Goal: Find specific page/section: Find specific page/section

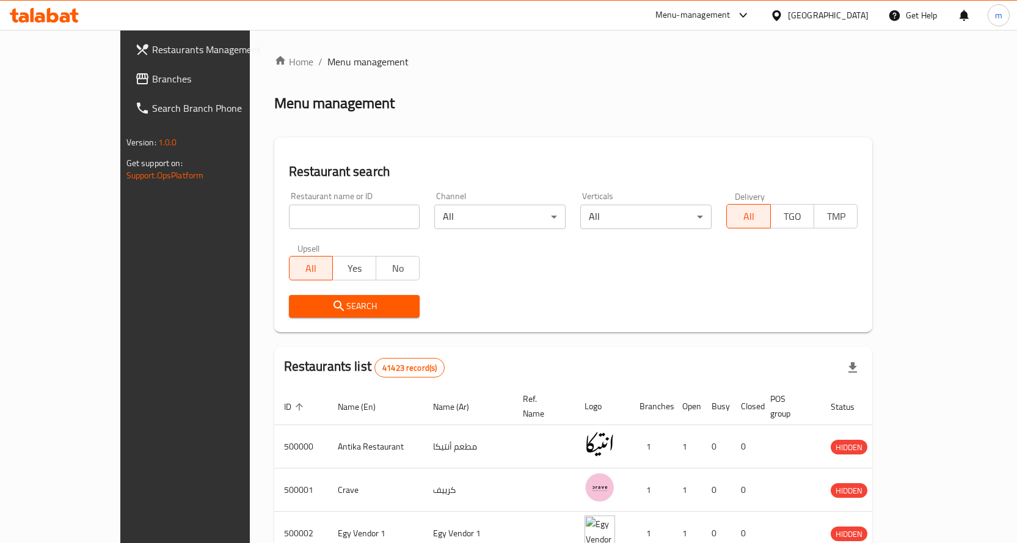
click at [788, 13] on div at bounding box center [779, 15] width 18 height 13
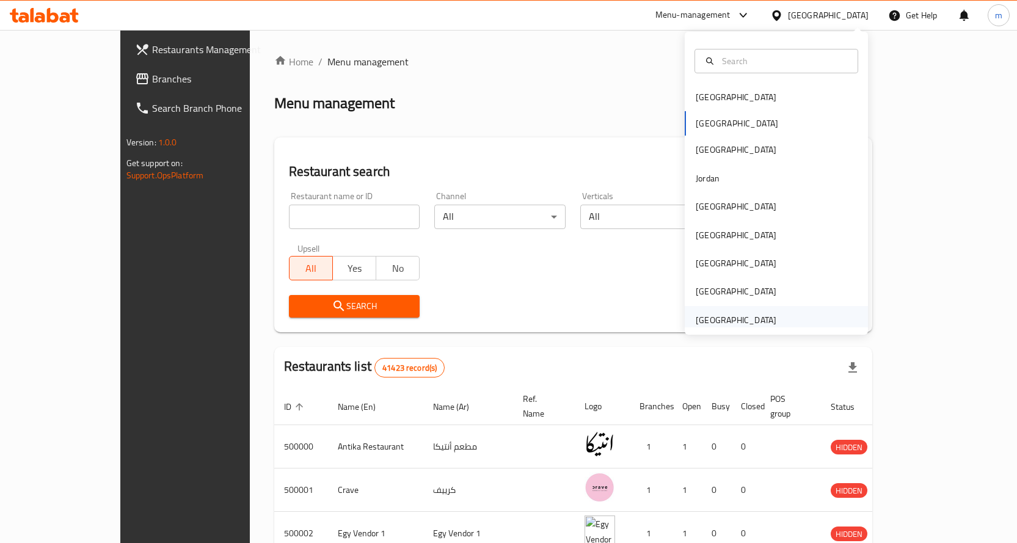
click at [743, 318] on div "United Arab Emirates" at bounding box center [736, 319] width 81 height 13
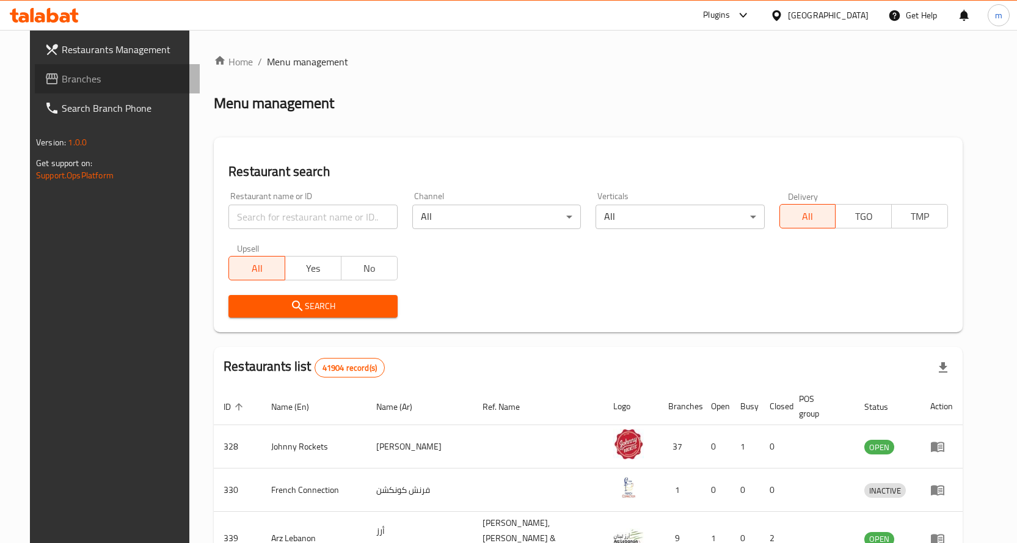
drag, startPoint x: 343, startPoint y: 219, endPoint x: 112, endPoint y: 79, distance: 270.2
click at [112, 79] on span "Branches" at bounding box center [126, 78] width 128 height 15
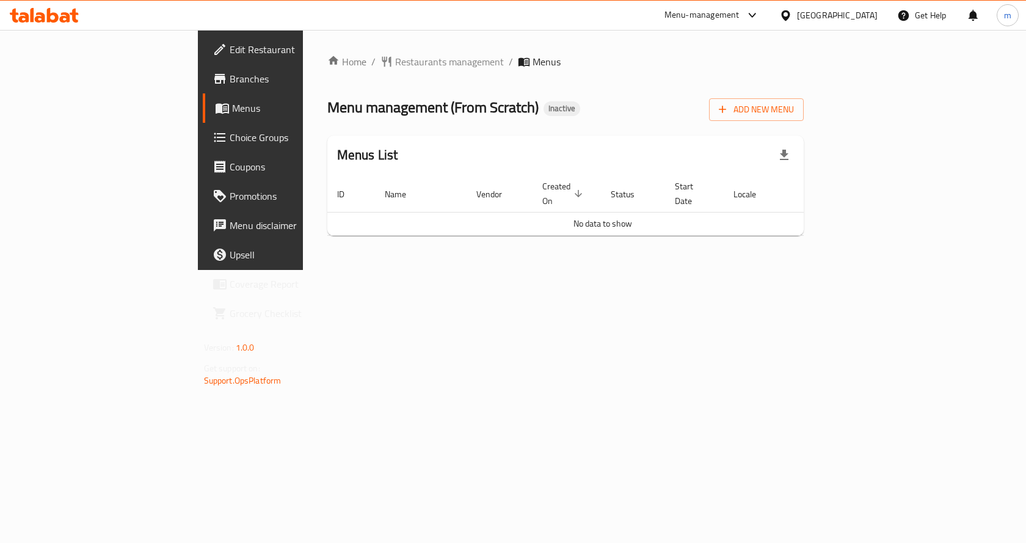
click at [230, 78] on span "Branches" at bounding box center [295, 78] width 130 height 15
